Goal: Browse casually

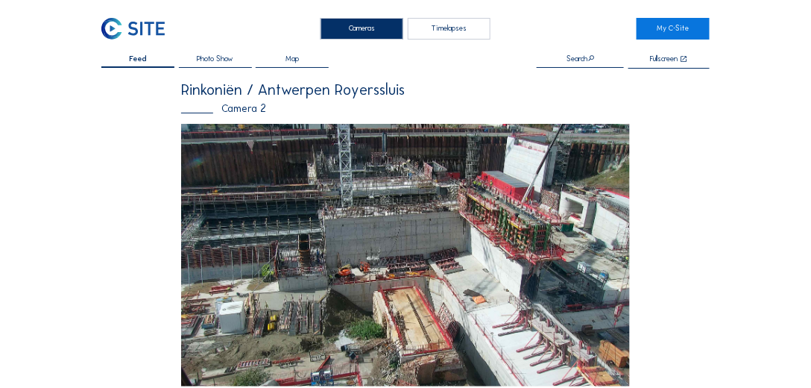
click at [544, 222] on img at bounding box center [405, 255] width 449 height 263
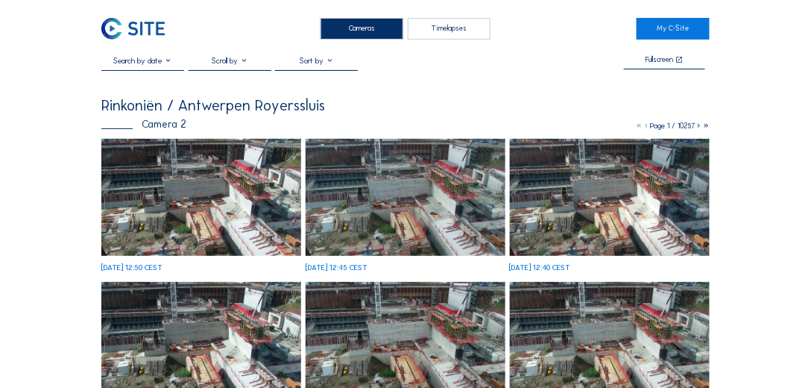
click at [215, 205] on img at bounding box center [201, 197] width 200 height 117
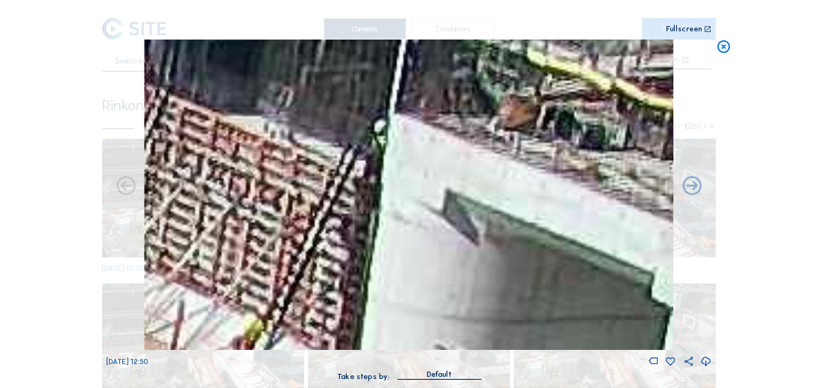
drag, startPoint x: 513, startPoint y: 114, endPoint x: 507, endPoint y: 134, distance: 21.0
click at [509, 134] on img at bounding box center [409, 195] width 529 height 310
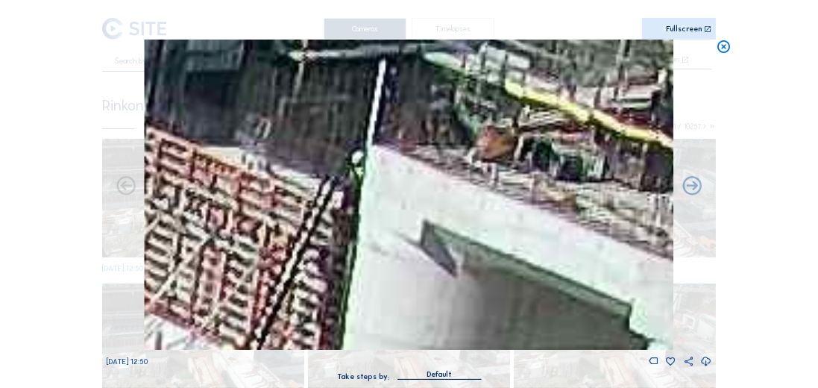
drag, startPoint x: 441, startPoint y: 142, endPoint x: 430, endPoint y: 149, distance: 13.4
click at [430, 149] on img at bounding box center [409, 195] width 529 height 310
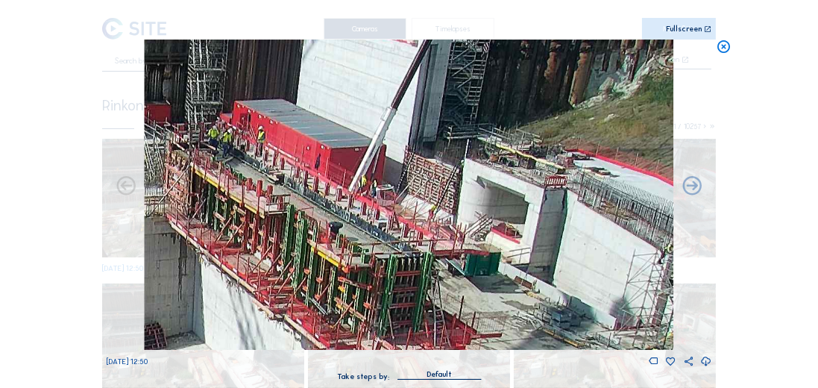
click at [412, 161] on img at bounding box center [409, 195] width 529 height 310
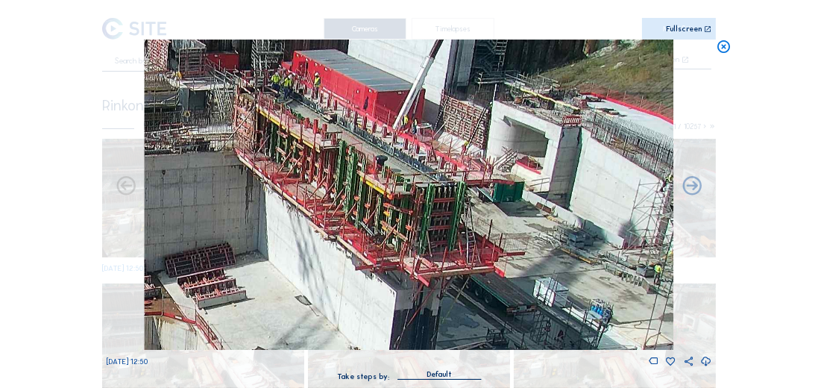
drag, startPoint x: 556, startPoint y: 144, endPoint x: 427, endPoint y: 177, distance: 133.3
click at [429, 176] on img at bounding box center [409, 195] width 529 height 310
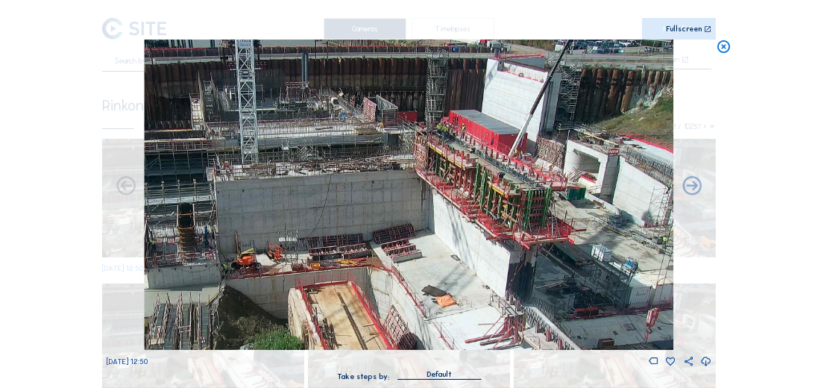
drag, startPoint x: 362, startPoint y: 154, endPoint x: 362, endPoint y: 169, distance: 14.2
click at [362, 169] on img at bounding box center [409, 195] width 529 height 310
drag, startPoint x: 368, startPoint y: 136, endPoint x: 365, endPoint y: 160, distance: 24.0
click at [377, 160] on img at bounding box center [409, 195] width 529 height 310
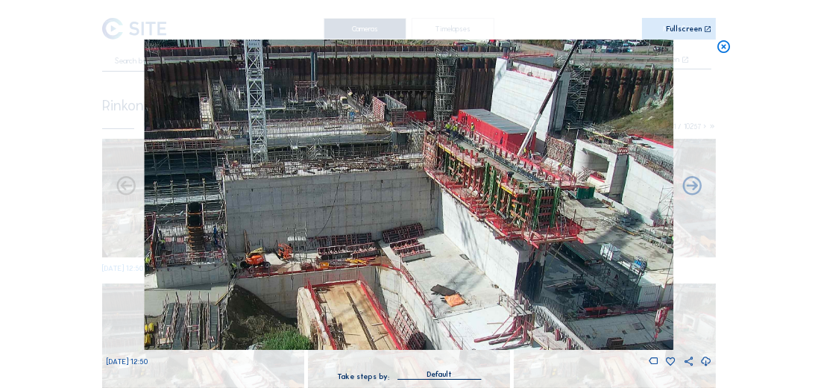
drag, startPoint x: 356, startPoint y: 161, endPoint x: 534, endPoint y: 174, distance: 178.7
click at [534, 174] on img at bounding box center [409, 195] width 529 height 310
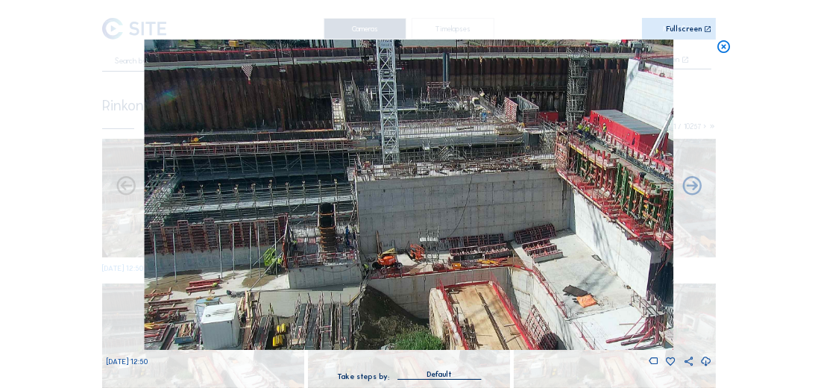
drag, startPoint x: 451, startPoint y: 193, endPoint x: 582, endPoint y: 236, distance: 138.2
click at [582, 236] on img at bounding box center [409, 195] width 529 height 310
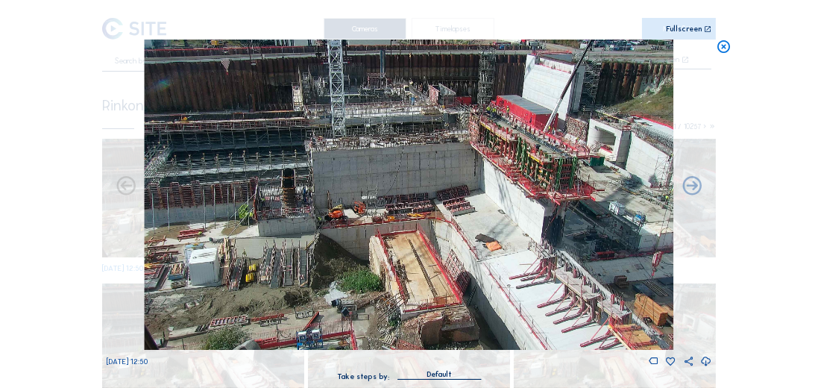
click at [717, 50] on icon at bounding box center [723, 47] width 15 height 15
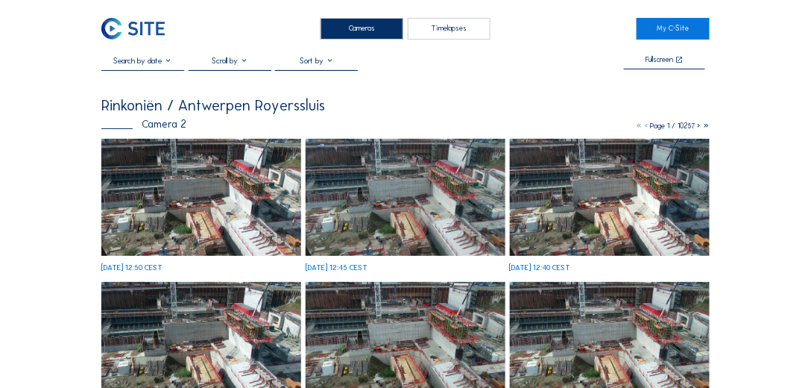
click at [142, 26] on img at bounding box center [132, 29] width 63 height 22
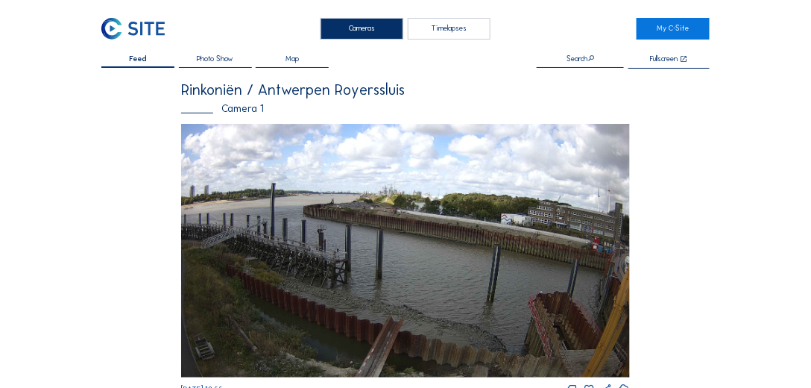
click at [131, 28] on img at bounding box center [132, 29] width 63 height 22
